Goal: Complete application form: Complete application form

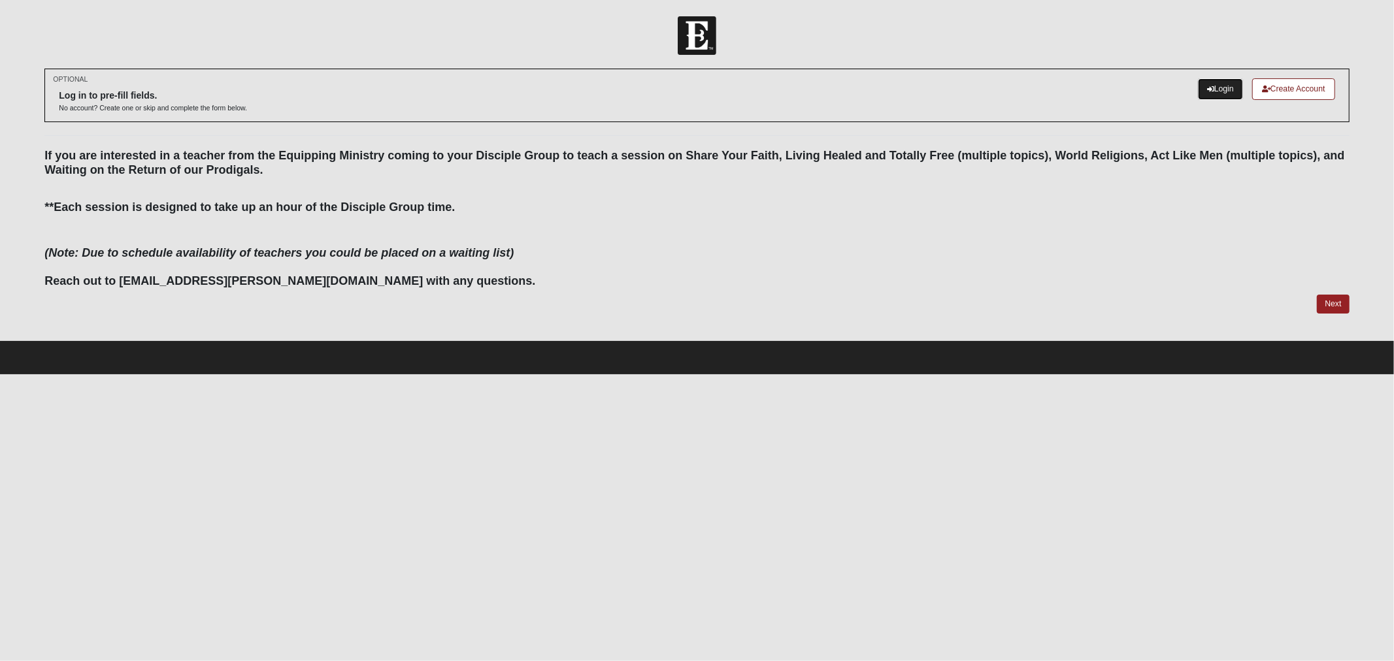
click at [1225, 94] on link "Login" at bounding box center [1220, 89] width 45 height 22
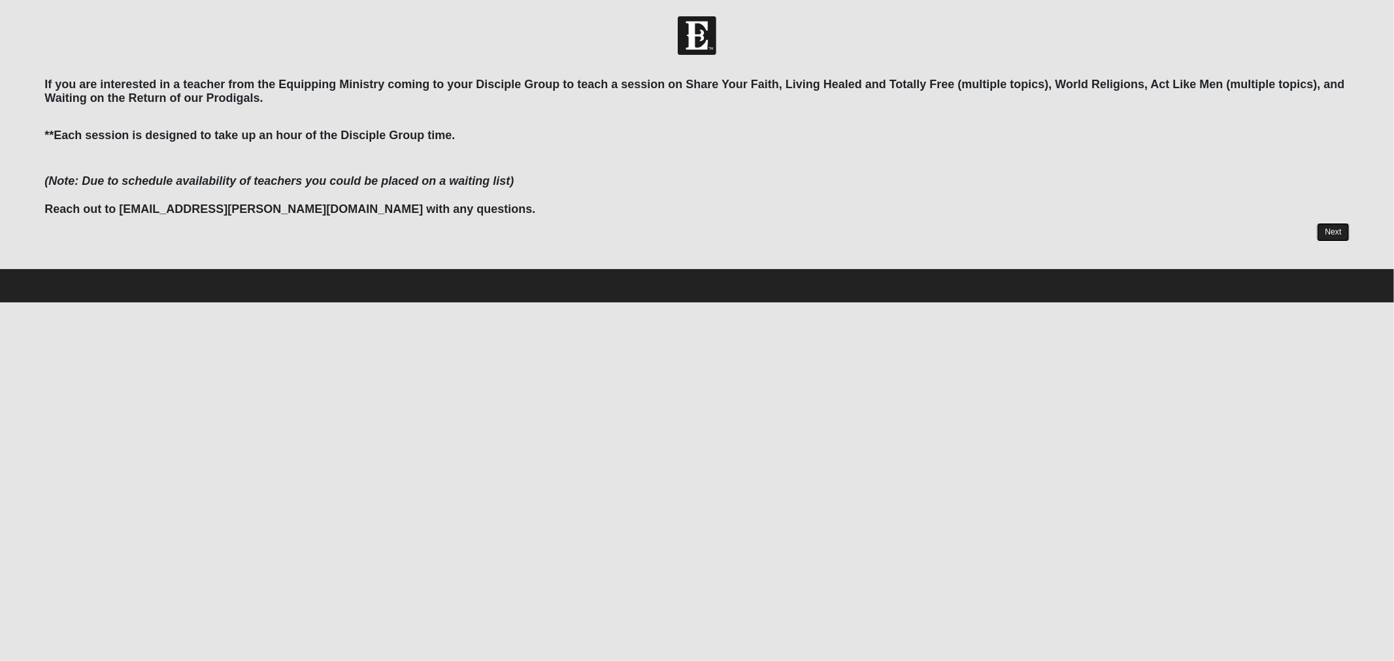
click at [1333, 229] on link "Next" at bounding box center [1333, 232] width 32 height 19
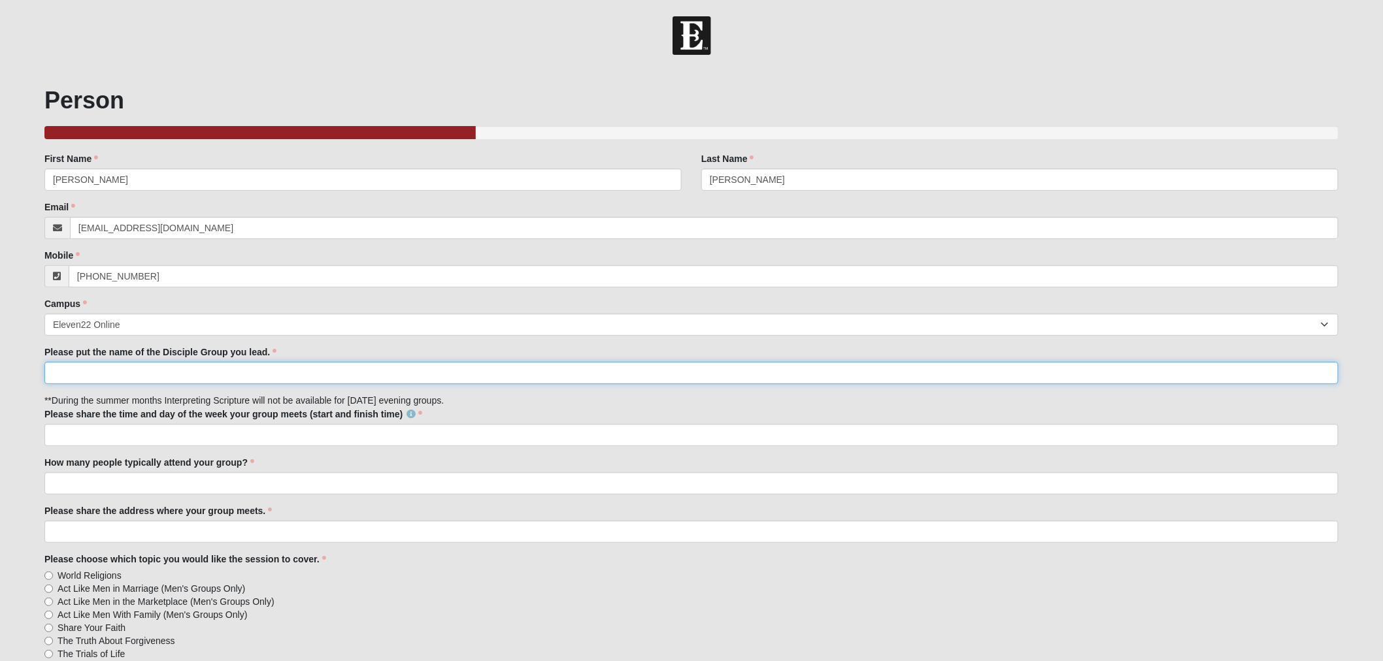
click at [156, 371] on input "Please put the name of the Disciple Group you lead." at bounding box center [691, 373] width 1294 height 22
type input "Mixed [PERSON_NAME] 34787"
click at [152, 434] on input "Please share the time and day of the week your group meets (start and finish ti…" at bounding box center [691, 435] width 1294 height 22
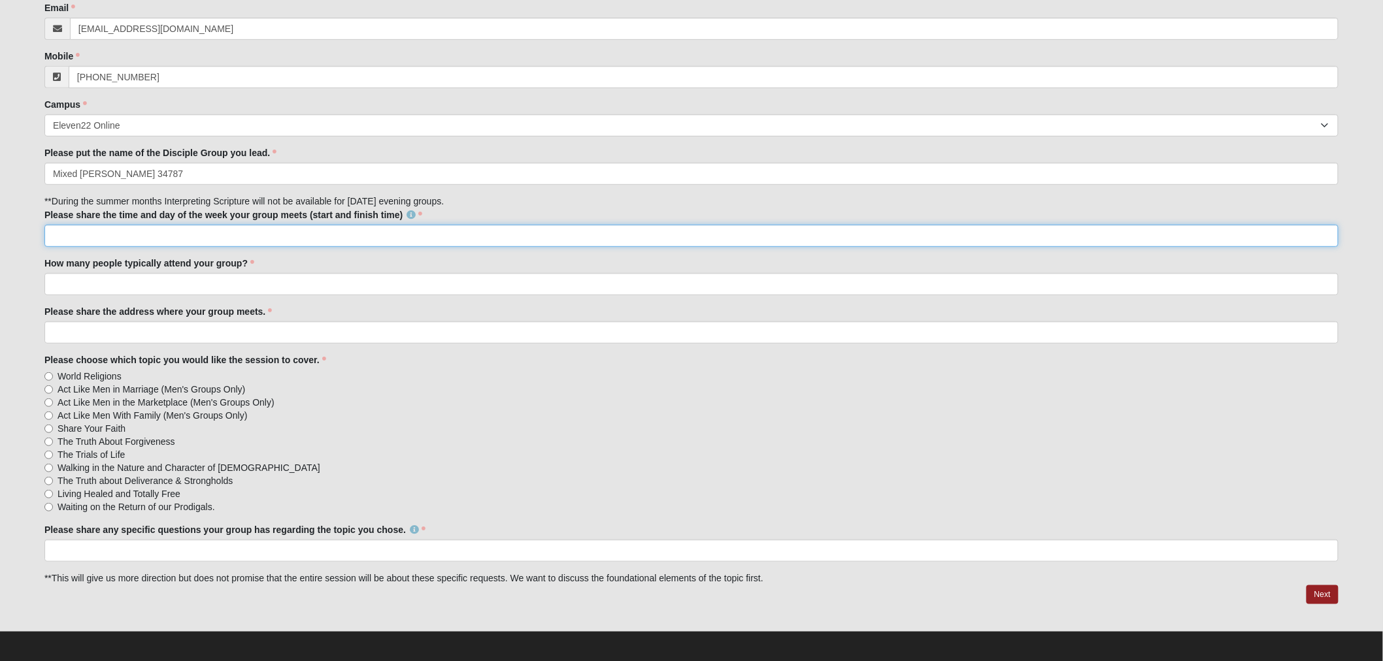
scroll to position [152, 0]
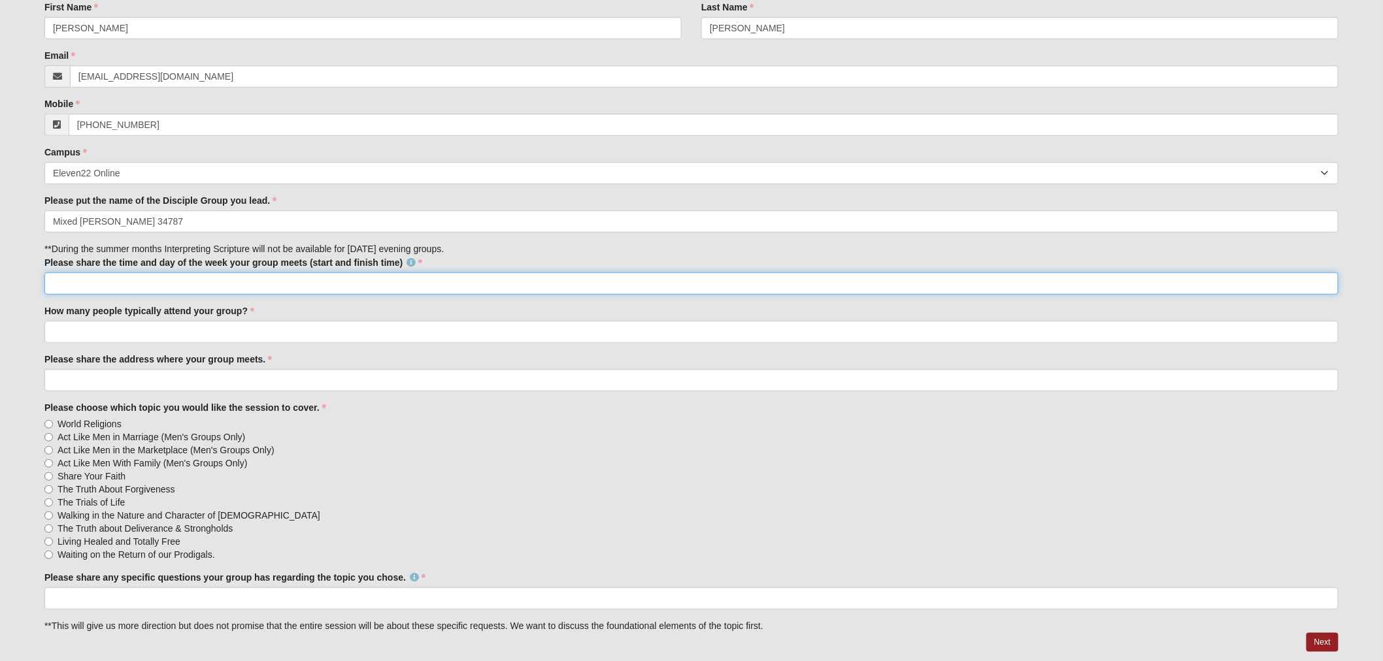
click at [118, 282] on input "Please share the time and day of the week your group meets (start and finish ti…" at bounding box center [691, 284] width 1294 height 22
type input "Open Anytime"
click at [103, 322] on input "How many people typically attend your group?" at bounding box center [691, 332] width 1294 height 22
type input "20-25"
click at [103, 374] on input "Please share the address where your group meets." at bounding box center [691, 380] width 1294 height 22
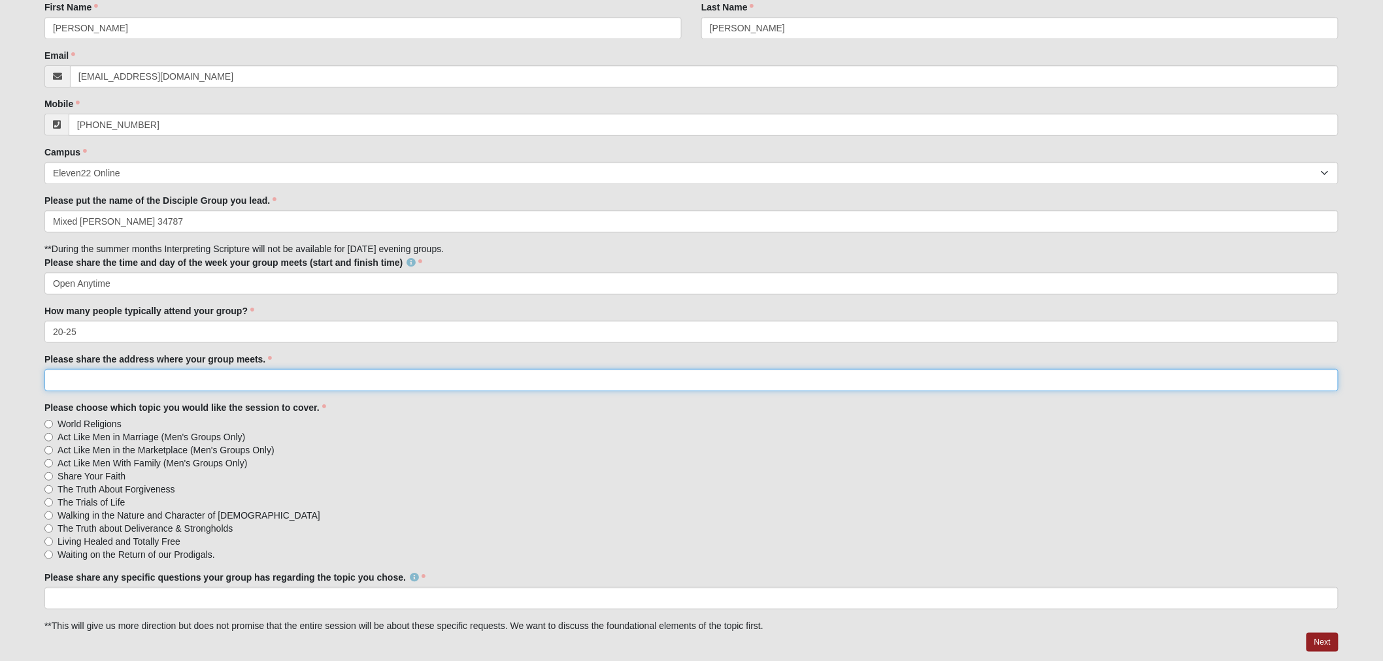
type input "5613 Water Pier Lane, Winter Garden, FL 34787"
click at [169, 597] on input "Please share any specific questions your group has regarding the topic you chos…" at bounding box center [691, 598] width 1294 height 22
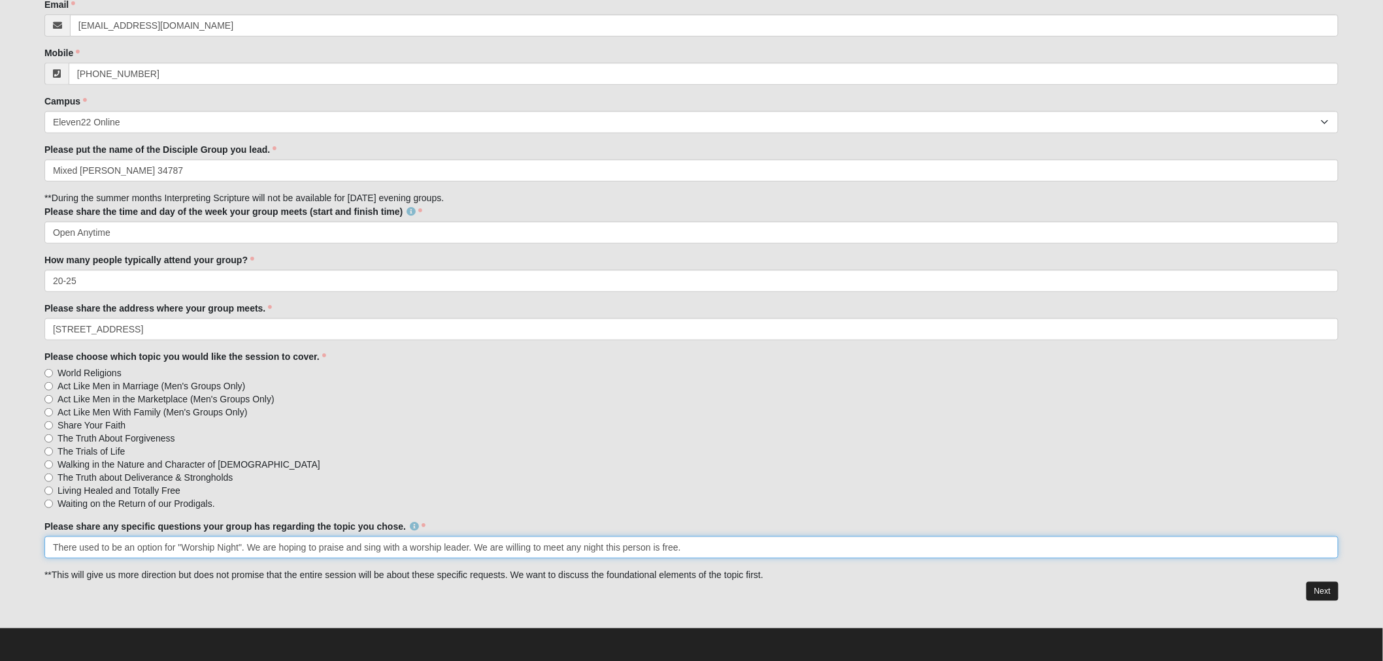
type input "There used to be an option for "Worship Night". We are hoping to praise and sin…"
click at [1317, 591] on link "Next" at bounding box center [1322, 591] width 32 height 19
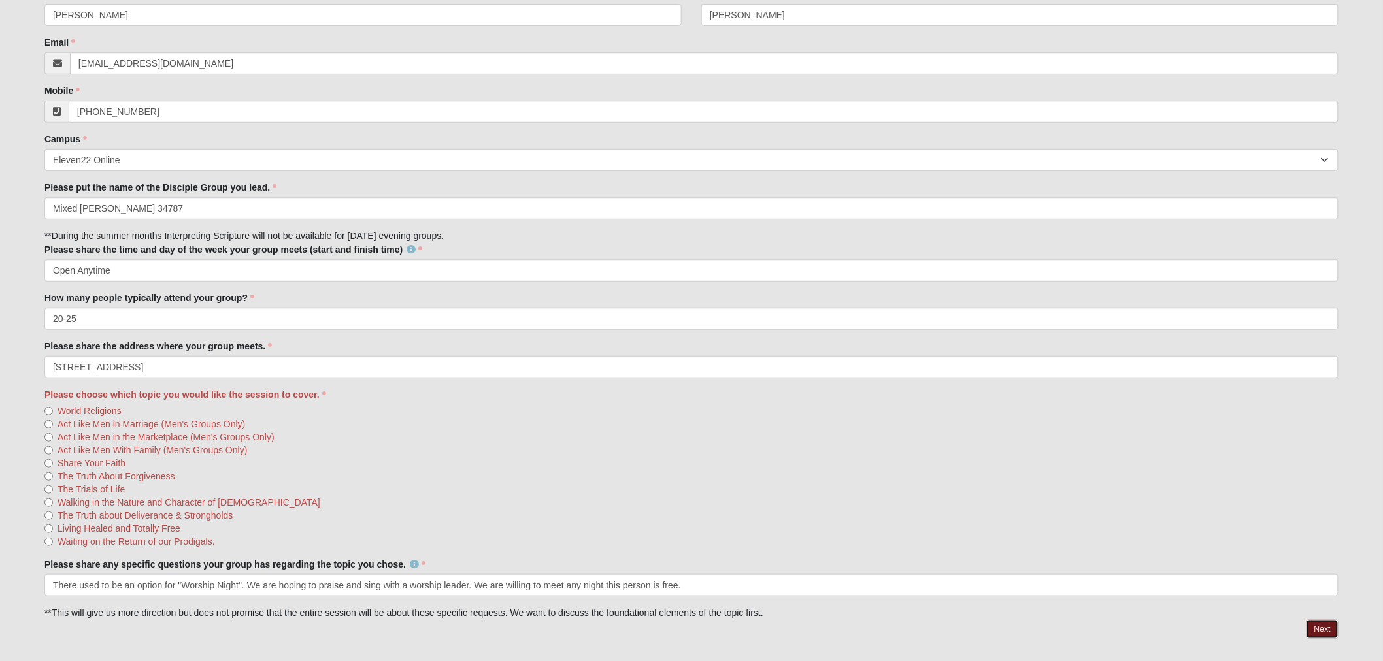
scroll to position [254, 0]
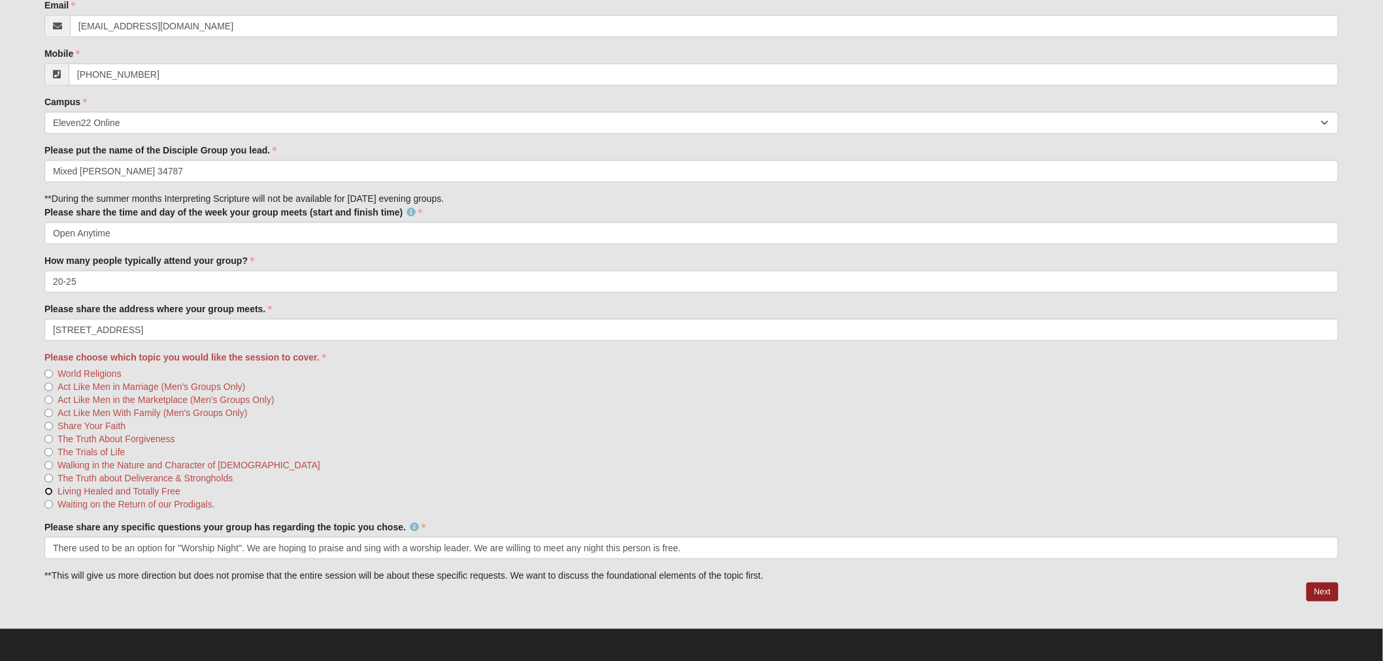
click at [50, 487] on input "Living Healed and Totally Free" at bounding box center [48, 491] width 8 height 8
radio input "true"
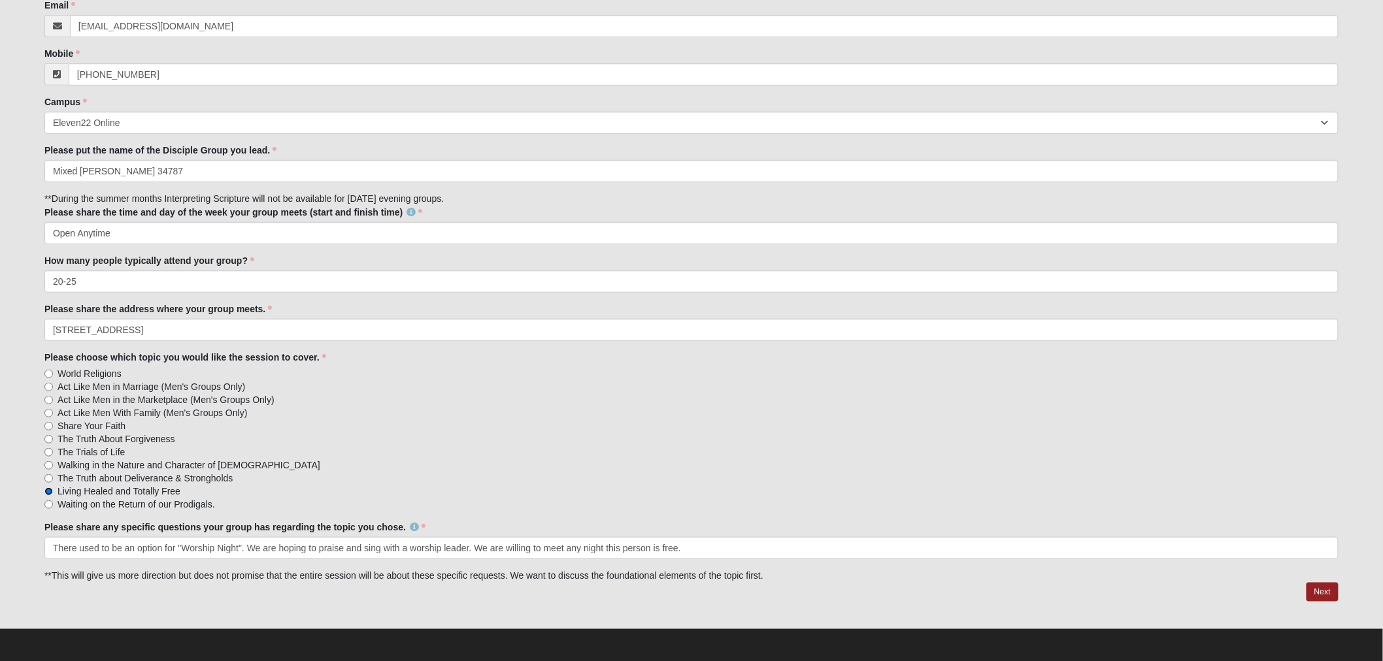
click at [48, 489] on input "Living Healed and Totally Free" at bounding box center [48, 491] width 8 height 8
click at [776, 554] on input "There used to be an option for "Worship Night". We are hoping to praise and sin…" at bounding box center [691, 548] width 1294 height 22
click at [1318, 597] on link "Next" at bounding box center [1322, 592] width 32 height 19
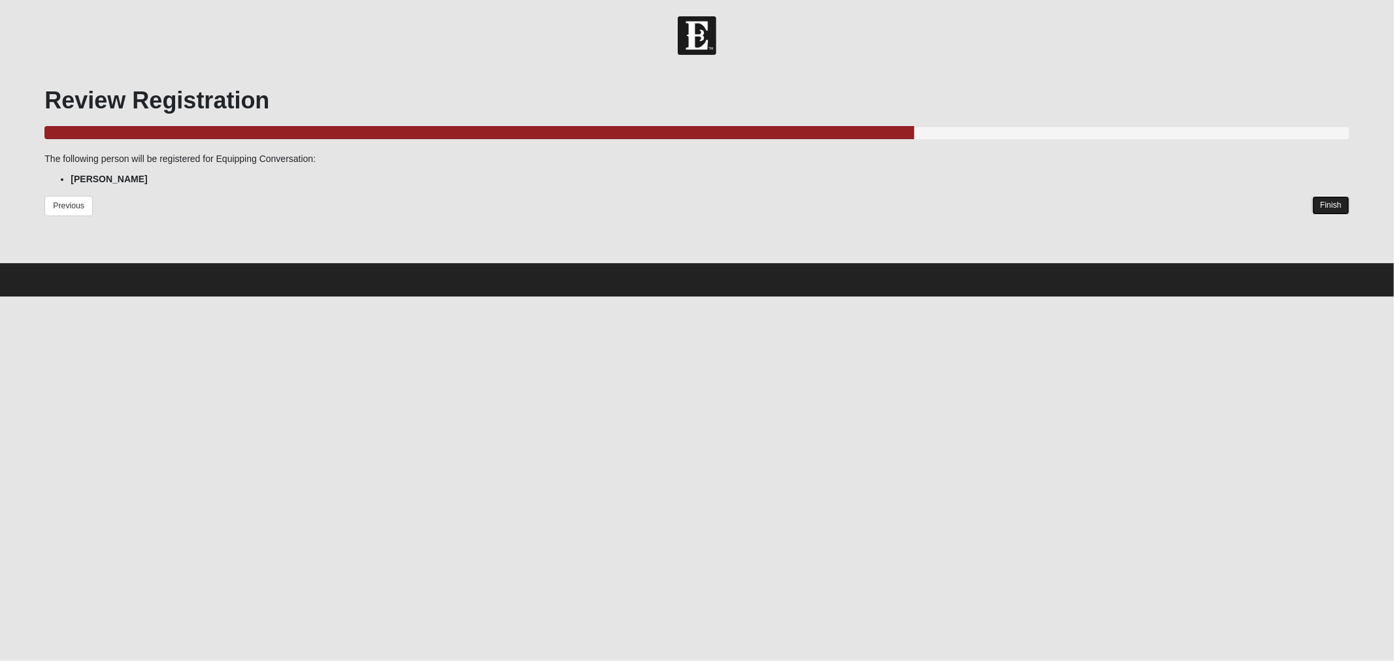
click at [1324, 210] on link "Finish" at bounding box center [1330, 205] width 37 height 19
